Goal: Browse casually: Explore the website without a specific task or goal

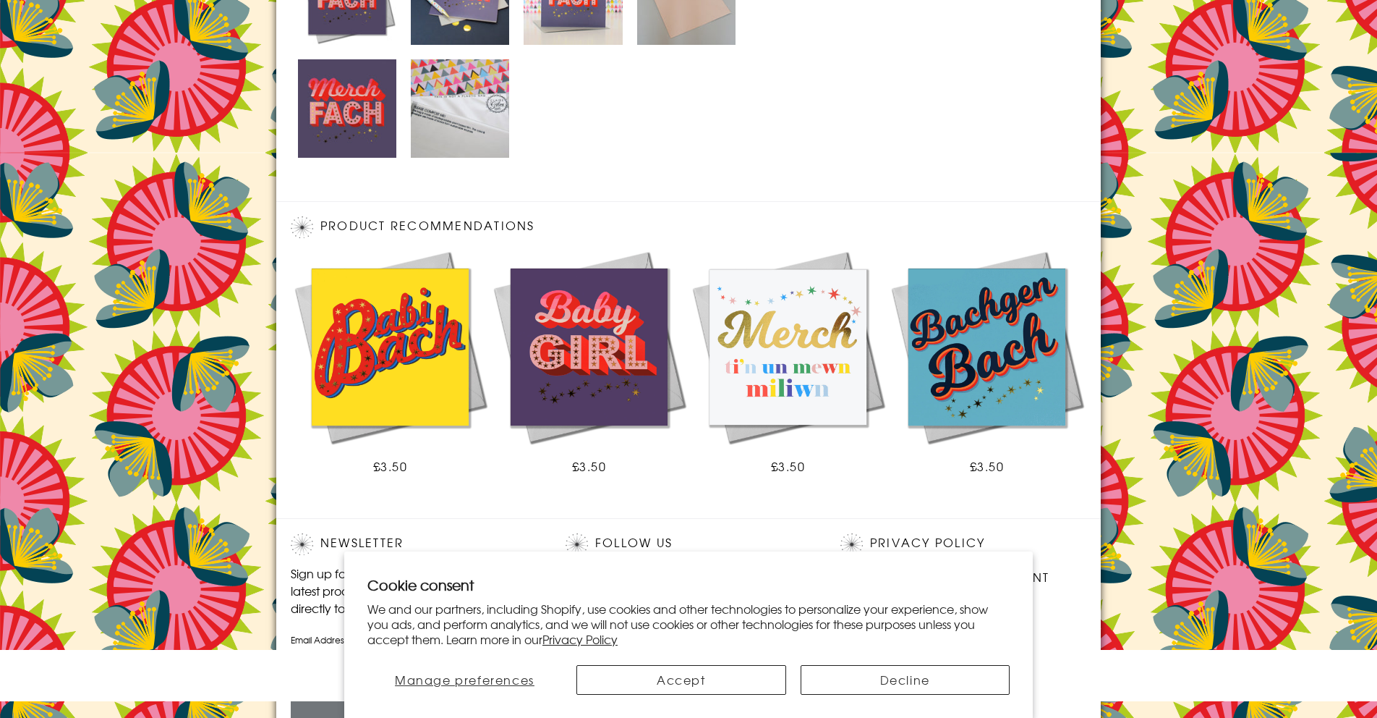
scroll to position [888, 0]
